Goal: Navigation & Orientation: Find specific page/section

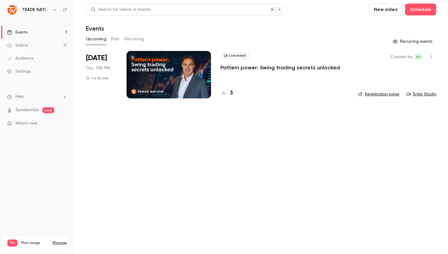
click at [166, 76] on div at bounding box center [168, 74] width 84 height 47
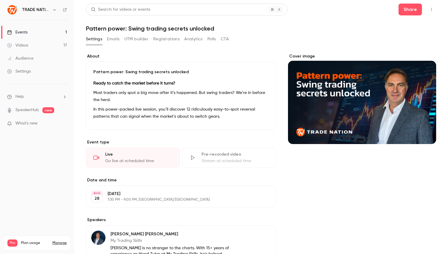
click at [162, 41] on button "Registrations" at bounding box center [166, 38] width 26 height 9
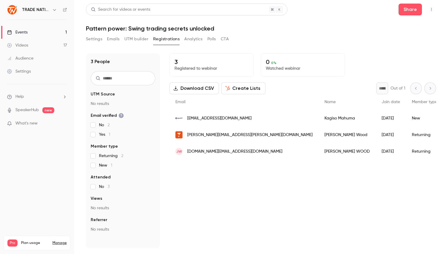
click at [28, 33] on link "Events 1" at bounding box center [37, 32] width 74 height 13
